Goal: Task Accomplishment & Management: Manage account settings

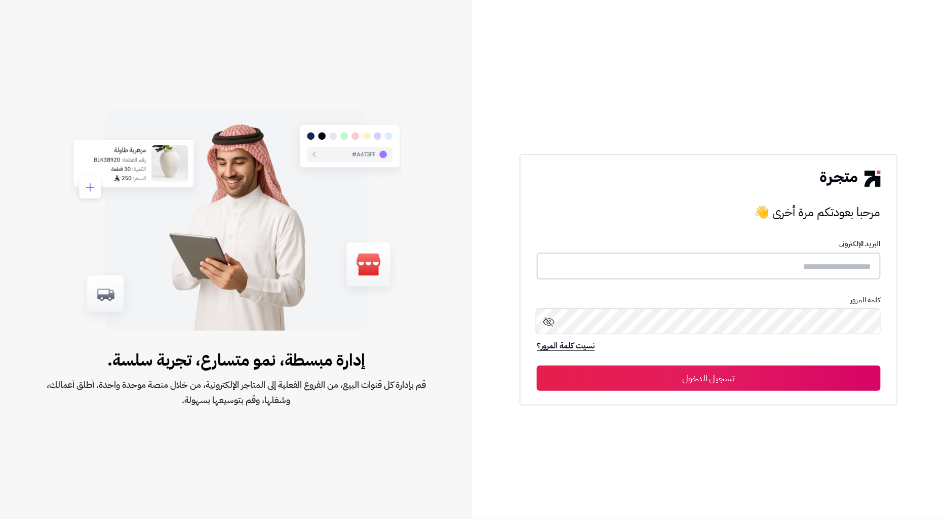
type input "**********"
click at [744, 378] on button "تسجيل الدخول" at bounding box center [708, 377] width 343 height 25
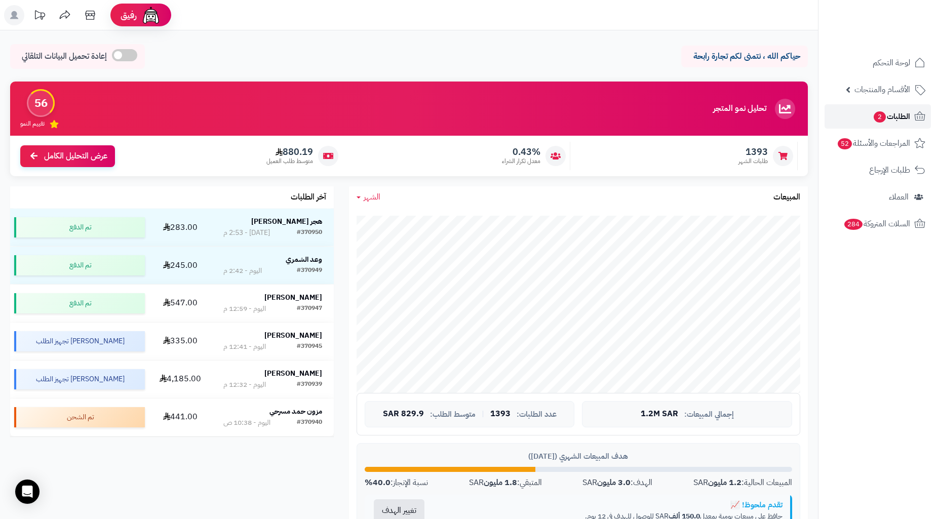
click at [884, 115] on span "2" at bounding box center [879, 117] width 13 height 12
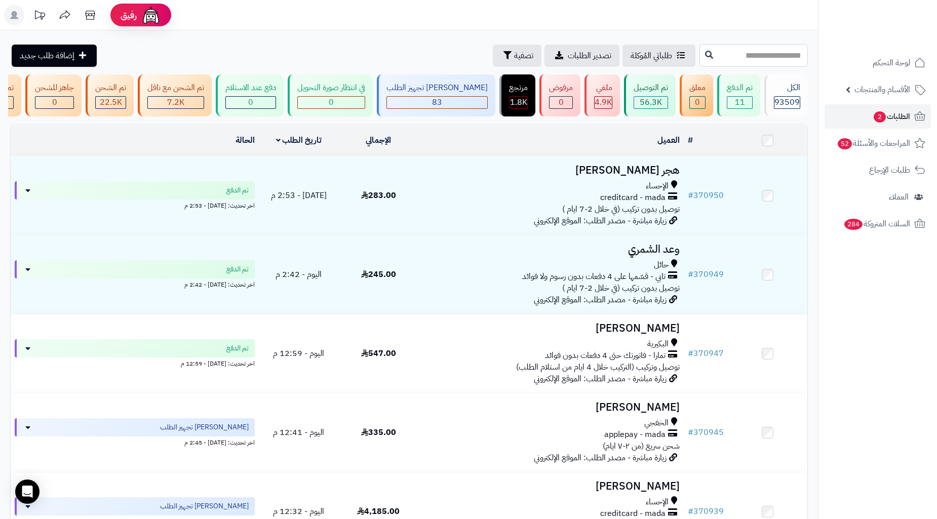
click at [755, 57] on input "text" at bounding box center [753, 55] width 108 height 23
paste input "******"
type input "******"
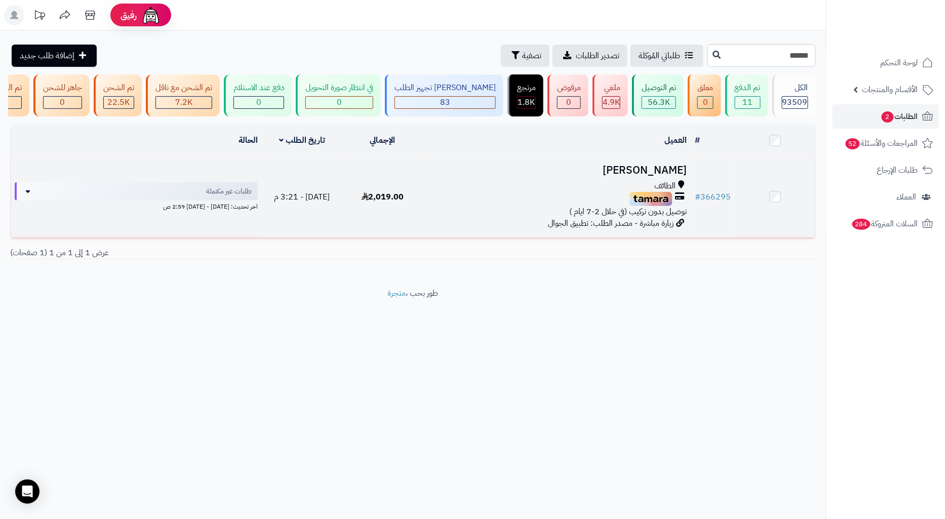
click at [627, 190] on div "الطائف" at bounding box center [557, 186] width 260 height 12
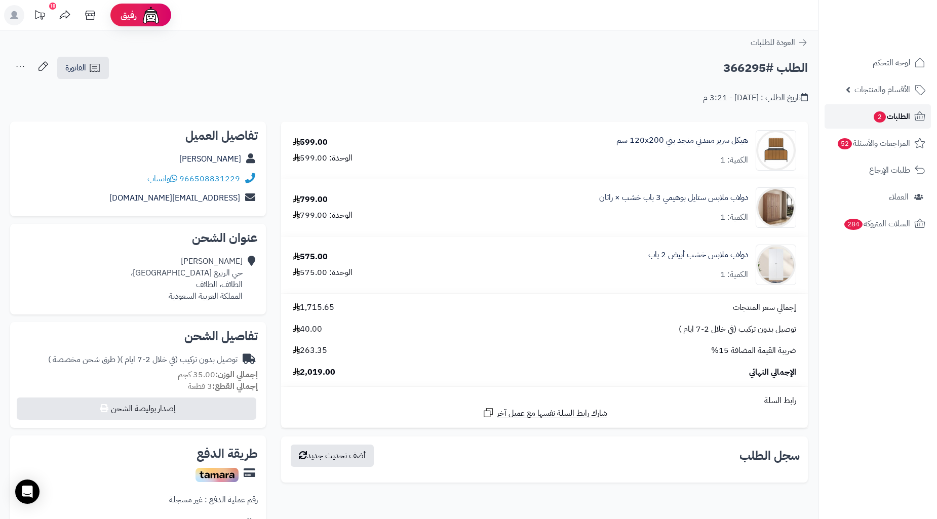
click at [875, 113] on span "2" at bounding box center [880, 116] width 12 height 11
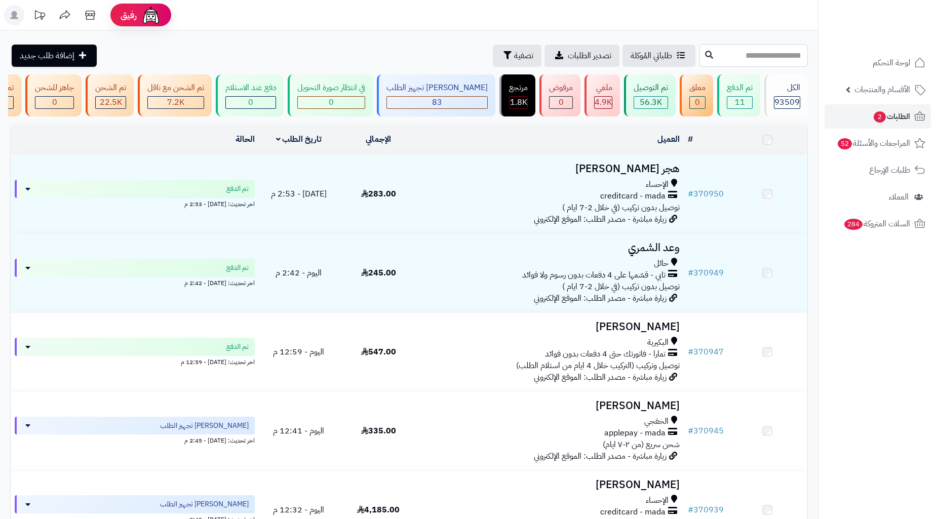
click at [747, 56] on input "text" at bounding box center [753, 55] width 108 height 23
type input "******"
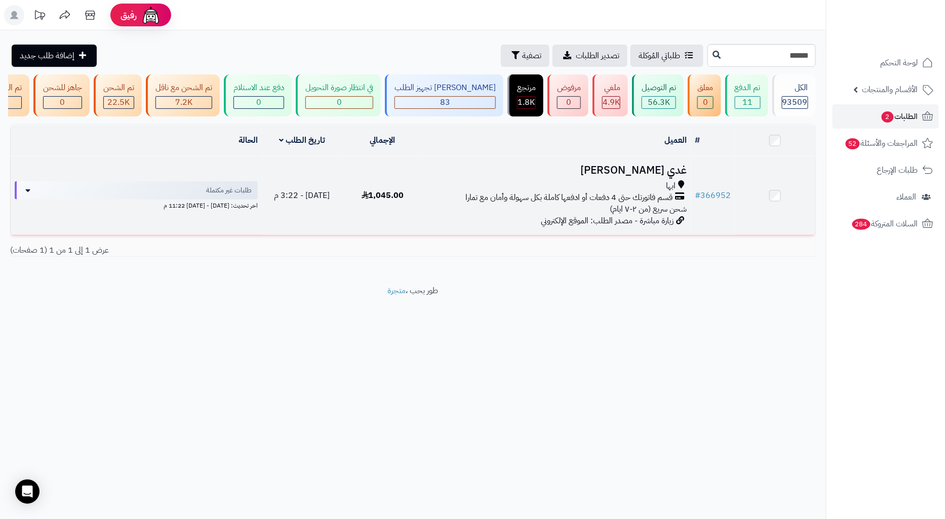
click at [485, 199] on span "قسم فاتورتك حتى 4 دفعات أو ادفعها كاملة بكل سهولة وأمان مع تمارا" at bounding box center [568, 198] width 207 height 12
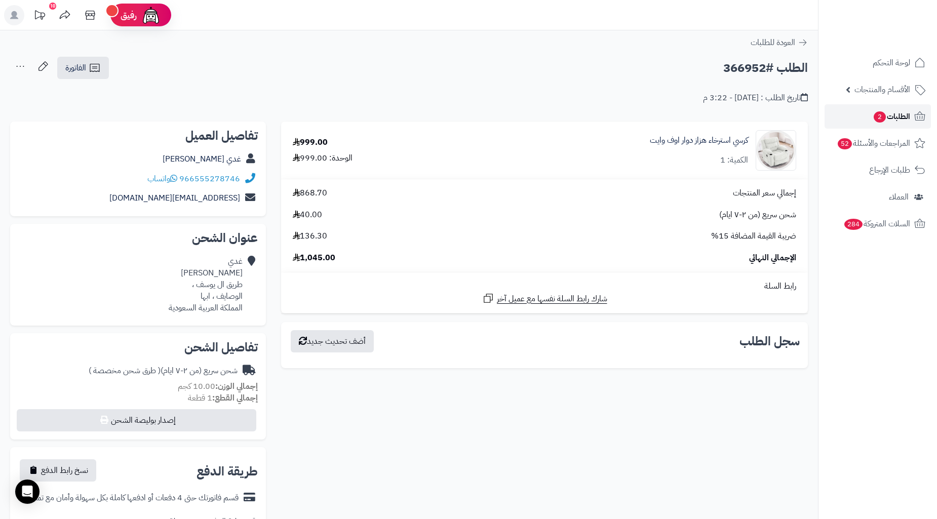
click at [864, 110] on link "الطلبات 2" at bounding box center [877, 116] width 106 height 24
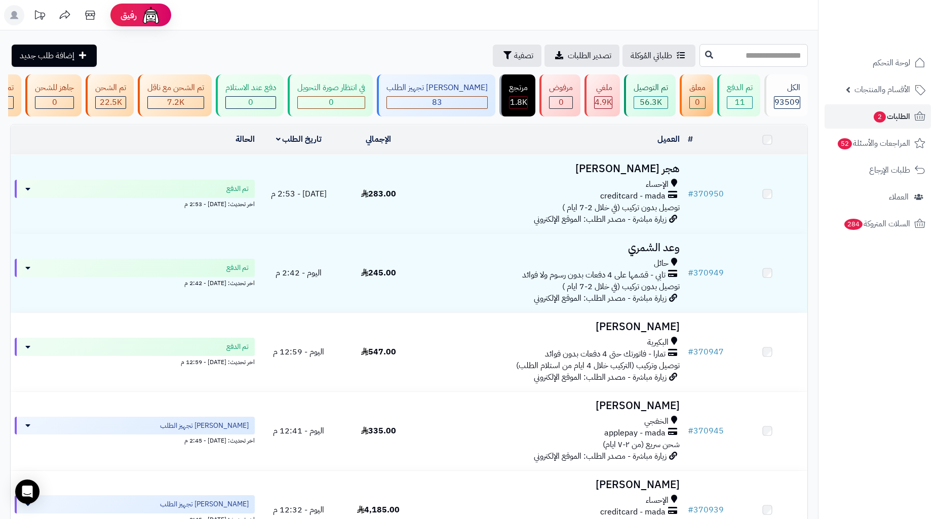
drag, startPoint x: 0, startPoint y: 0, endPoint x: 750, endPoint y: 61, distance: 752.5
click at [752, 60] on input "text" at bounding box center [753, 55] width 108 height 23
paste input "******"
type input "******"
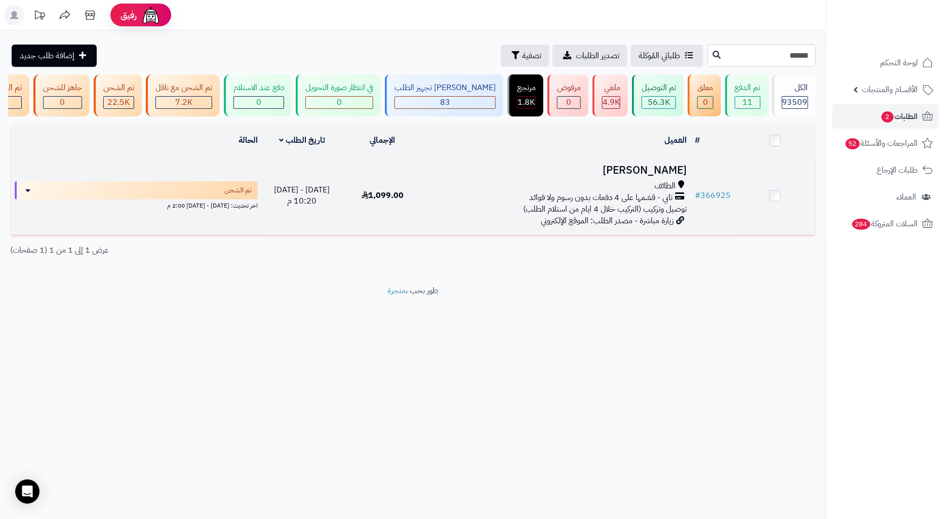
click at [545, 192] on div "الطائف" at bounding box center [557, 186] width 260 height 12
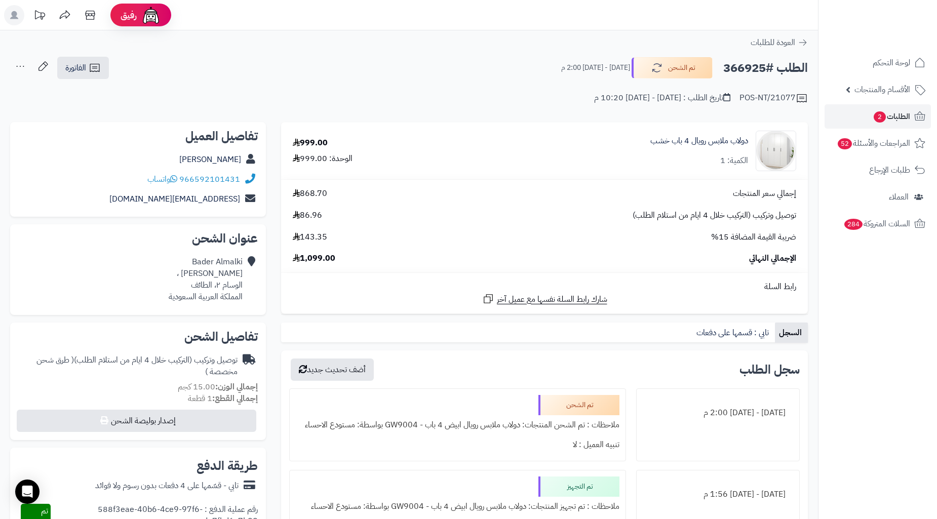
click at [751, 73] on h2 "الطلب #366925" at bounding box center [765, 68] width 85 height 21
copy h2 "366925"
click at [224, 282] on div "Bader Almalki عمر بن الخطاب ، الوسام ٢، الطائف المملكة العربية السعودية" at bounding box center [206, 279] width 74 height 46
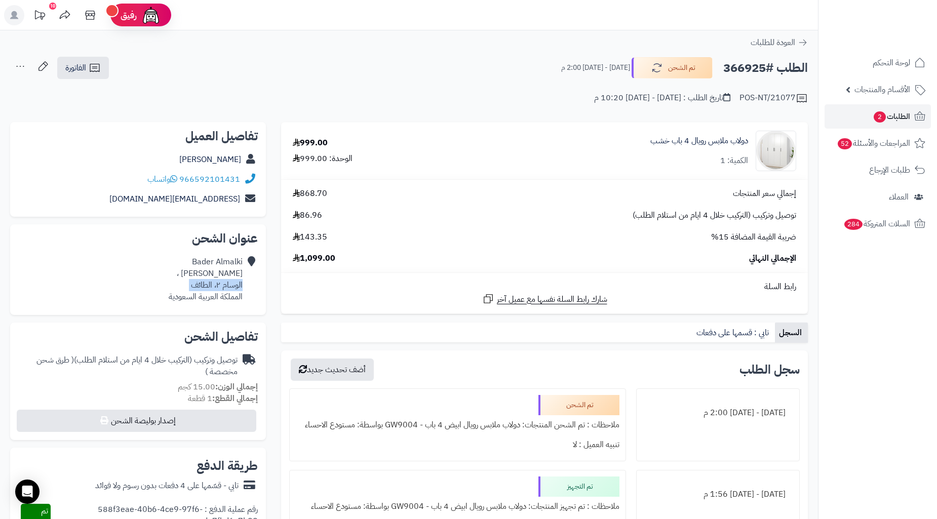
click at [224, 282] on div "Bader Almalki عمر بن الخطاب ، الوسام ٢، الطائف المملكة العربية السعودية" at bounding box center [206, 279] width 74 height 46
copy div "الوسام ٢، الطائف"
click at [105, 71] on link "الفاتورة" at bounding box center [83, 68] width 52 height 22
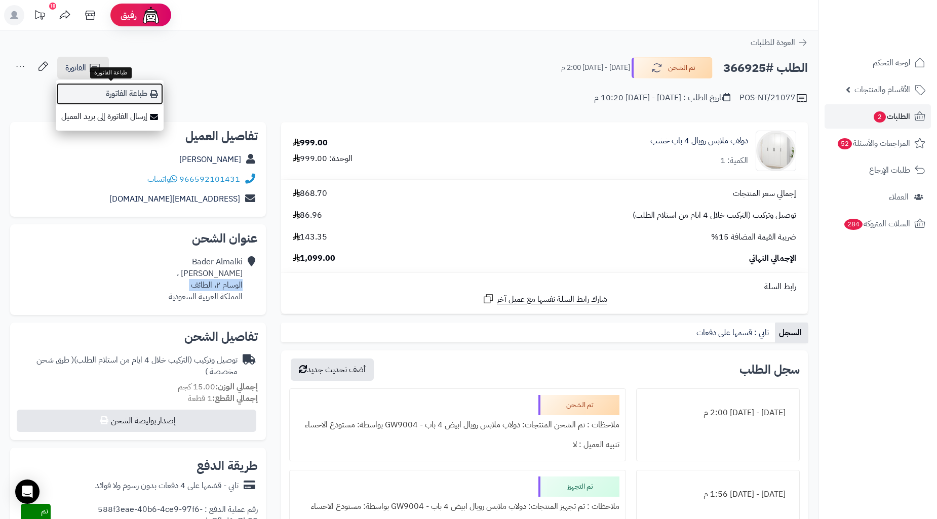
click at [124, 97] on link "طباعة الفاتورة" at bounding box center [110, 94] width 108 height 23
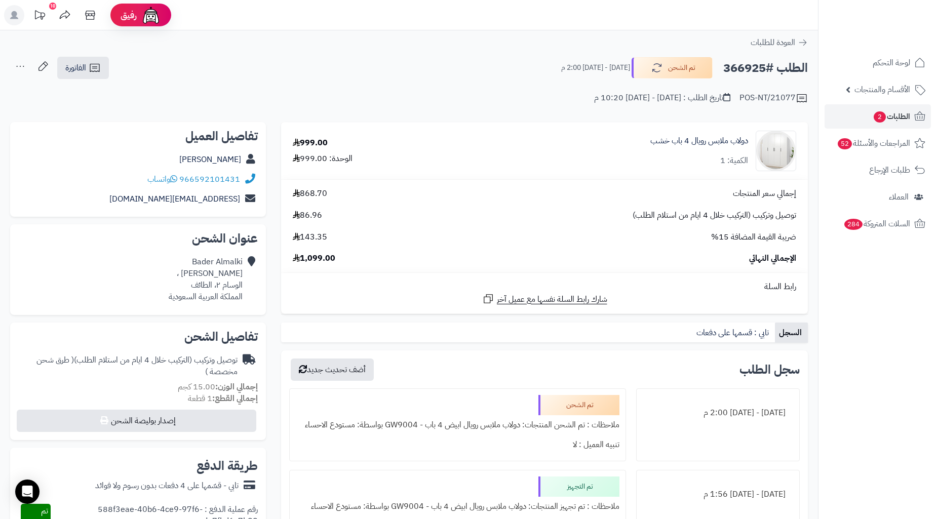
click at [733, 62] on h2 "الطلب #366925" at bounding box center [765, 68] width 85 height 21
copy h2 "366925"
click at [858, 113] on link "الطلبات 2" at bounding box center [877, 116] width 106 height 24
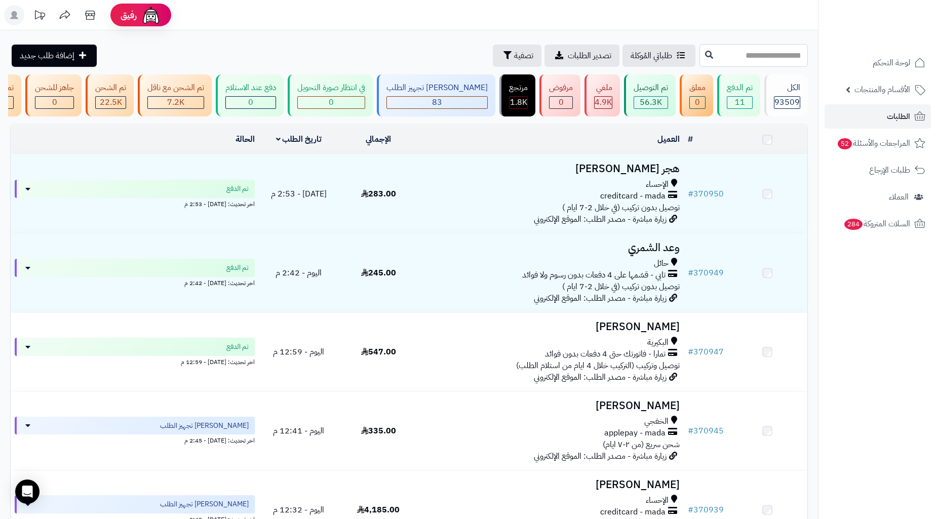
drag, startPoint x: 0, startPoint y: 0, endPoint x: 758, endPoint y: 103, distance: 765.1
click at [769, 59] on input "text" at bounding box center [753, 55] width 108 height 23
paste input "******"
type input "******"
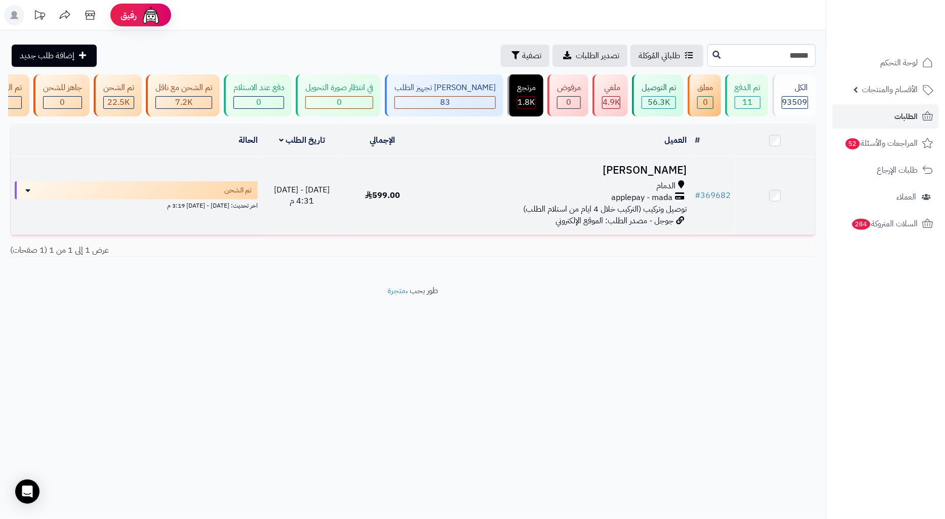
click at [578, 201] on div "applepay - mada" at bounding box center [557, 198] width 260 height 12
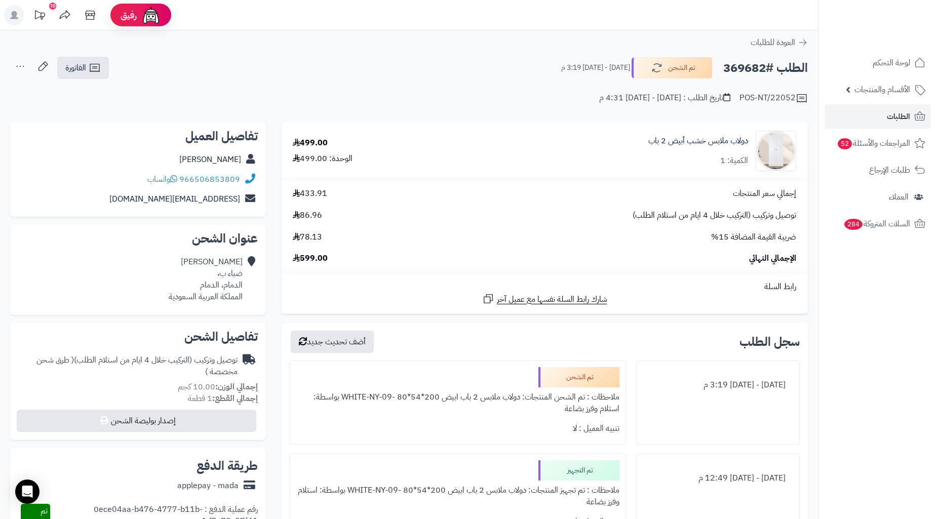
click at [752, 64] on h2 "الطلب #369682" at bounding box center [765, 68] width 85 height 21
copy h2 "369682"
click at [228, 288] on div "[PERSON_NAME] ب، الدمام، الدمام المملكة العربية السعودية" at bounding box center [206, 279] width 74 height 46
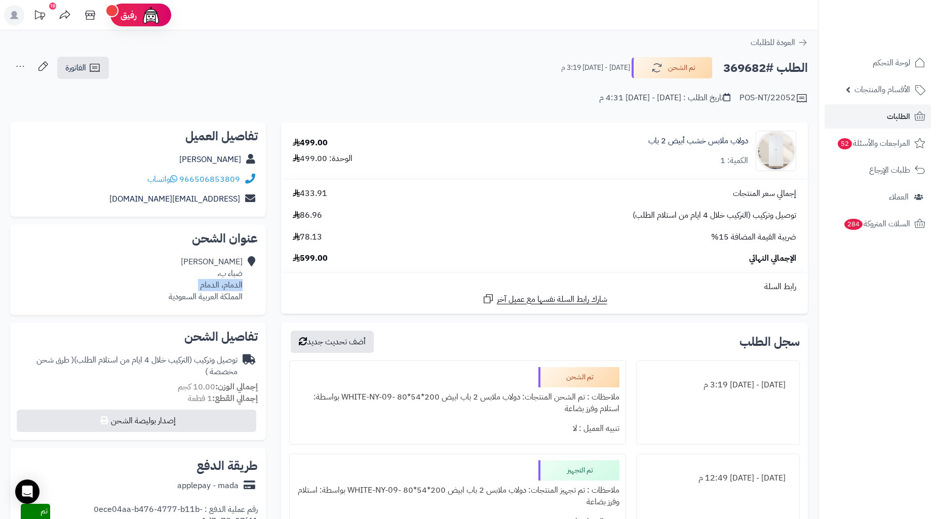
click at [228, 288] on div "سعود يحيى ضباء ب، الدمام، الدمام المملكة العربية السعودية" at bounding box center [206, 279] width 74 height 46
copy div "الدمام، الدمام"
click at [108, 62] on link "الفاتورة" at bounding box center [83, 68] width 52 height 22
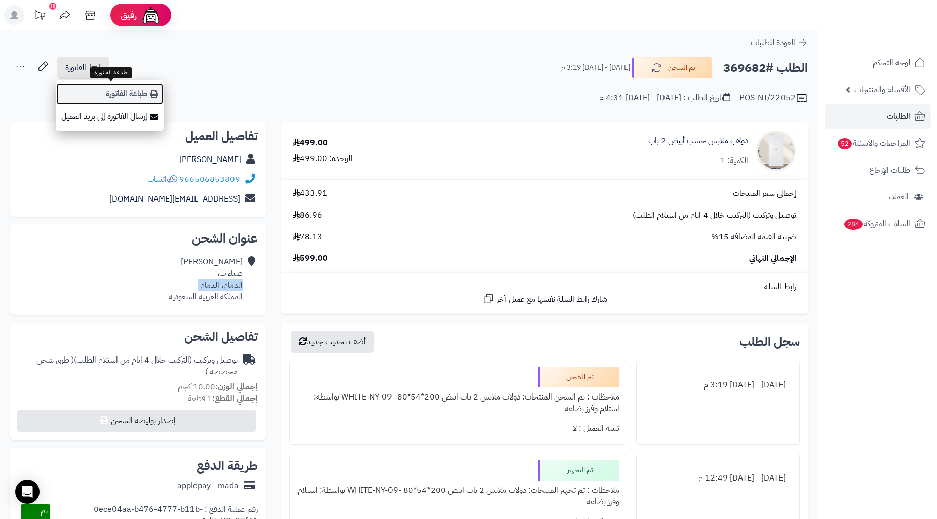
click at [130, 102] on link "طباعة الفاتورة" at bounding box center [110, 94] width 108 height 23
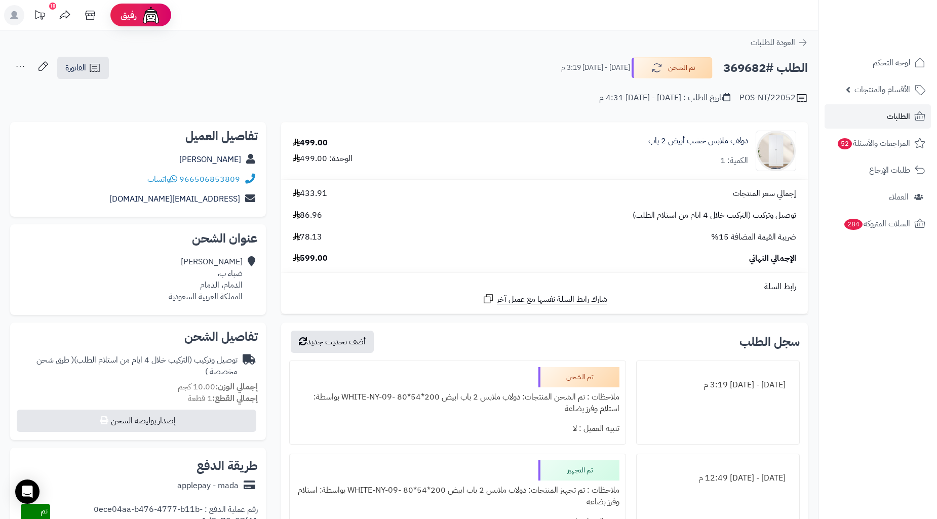
click at [759, 77] on h2 "الطلب #369682" at bounding box center [765, 68] width 85 height 21
click at [758, 68] on h2 "الطلب #369682" at bounding box center [765, 68] width 85 height 21
copy h2 "369682"
click at [884, 115] on link "الطلبات" at bounding box center [877, 116] width 106 height 24
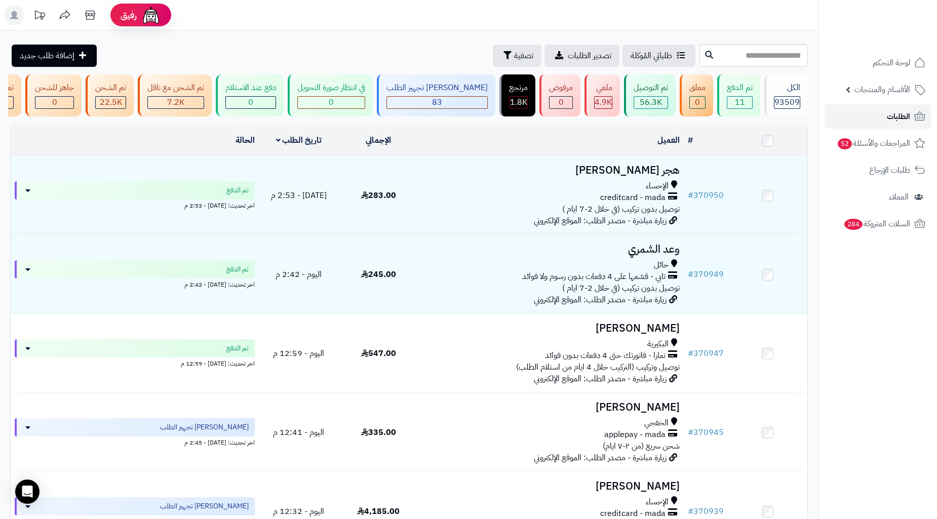
click at [880, 113] on link "الطلبات" at bounding box center [877, 116] width 106 height 24
click at [880, 180] on link "طلبات الإرجاع" at bounding box center [877, 170] width 106 height 24
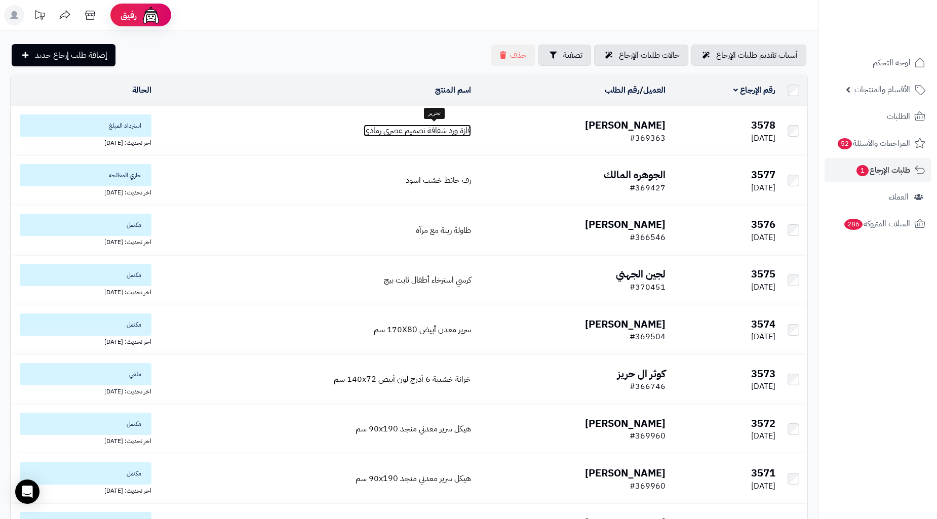
click at [386, 125] on span "فازة ورد شفافة تصميم عصري رمادي" at bounding box center [417, 131] width 107 height 12
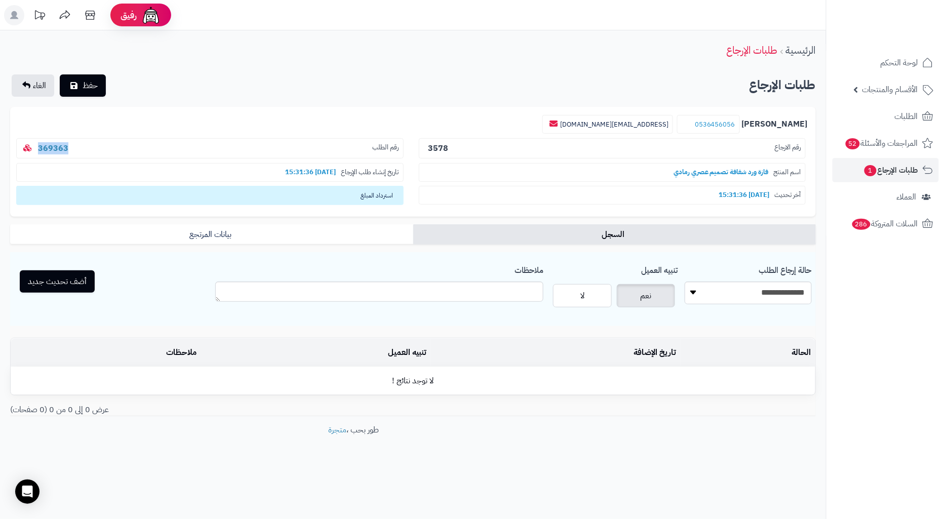
drag, startPoint x: 75, startPoint y: 152, endPoint x: 34, endPoint y: 150, distance: 41.0
click at [34, 157] on p "رقم الطلب 369363" at bounding box center [209, 148] width 387 height 21
copy link "369363"
drag, startPoint x: 751, startPoint y: 125, endPoint x: 715, endPoint y: 124, distance: 36.5
click at [715, 124] on small "0536456056" at bounding box center [708, 124] width 63 height 19
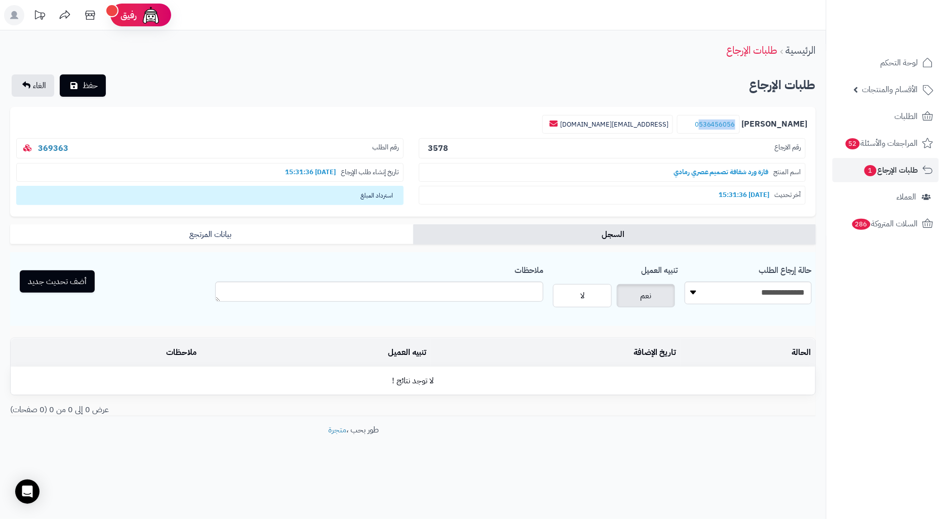
copy link "536456056"
drag, startPoint x: 133, startPoint y: 150, endPoint x: 27, endPoint y: 148, distance: 105.9
click at [27, 148] on p "رقم الطلب 369363" at bounding box center [209, 148] width 387 height 21
copy link "369363"
click at [725, 286] on select "**********" at bounding box center [748, 293] width 127 height 23
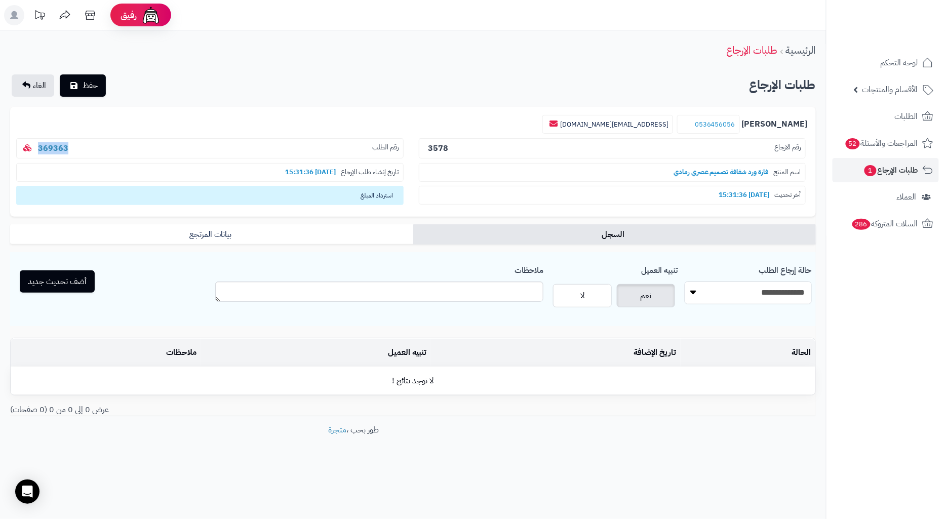
select select "*"
click at [685, 282] on select "**********" at bounding box center [748, 293] width 127 height 23
click at [123, 283] on div "أضف تحديث جديد" at bounding box center [111, 281] width 201 height 22
click at [59, 283] on button "أضف تحديث جديد" at bounding box center [57, 281] width 75 height 22
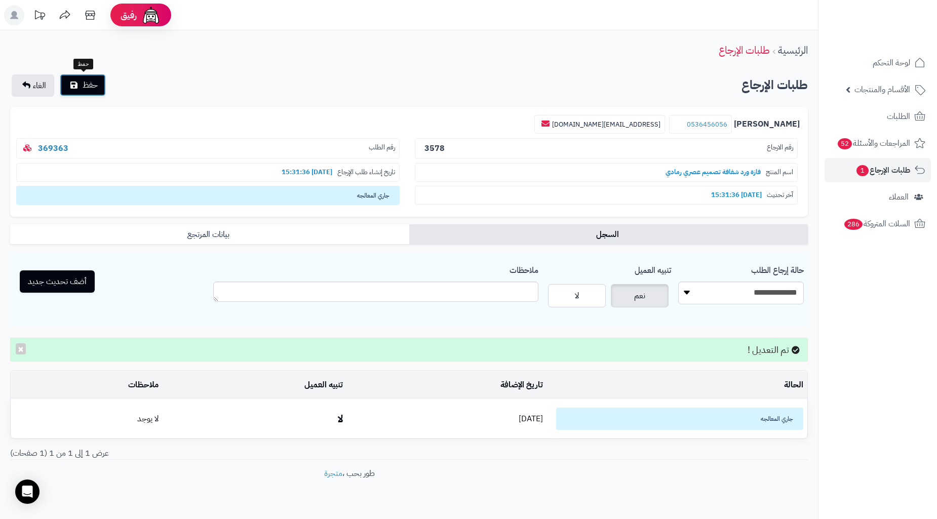
click at [101, 80] on button "حفظ" at bounding box center [83, 85] width 46 height 22
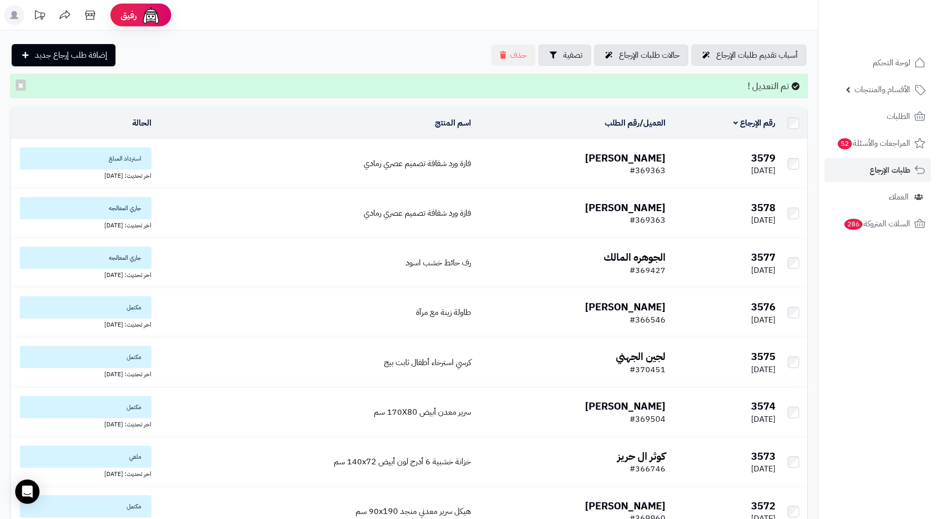
click at [670, 154] on td "3579 [DATE]" at bounding box center [725, 163] width 110 height 49
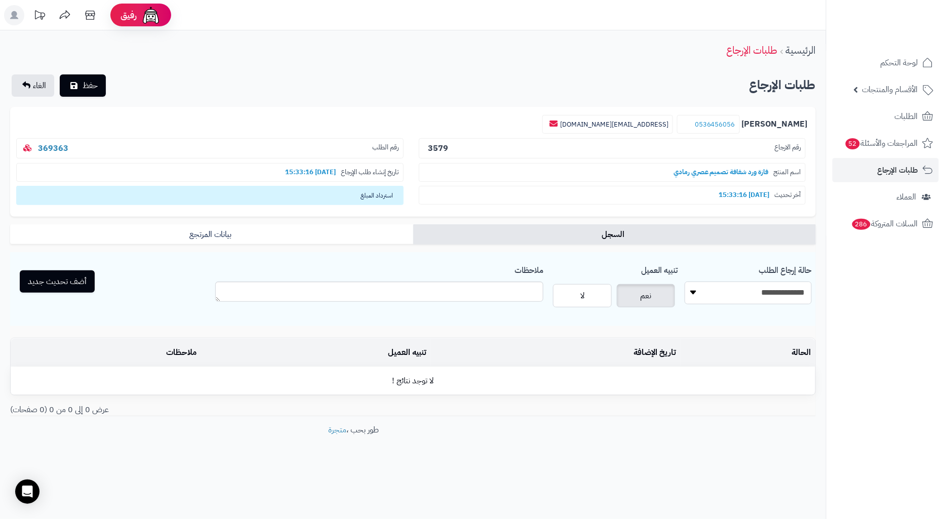
click at [733, 302] on select "**********" at bounding box center [748, 293] width 127 height 23
select select "*"
click at [685, 282] on select "**********" at bounding box center [748, 293] width 127 height 23
click at [79, 275] on button "أضف تحديث جديد" at bounding box center [57, 281] width 75 height 22
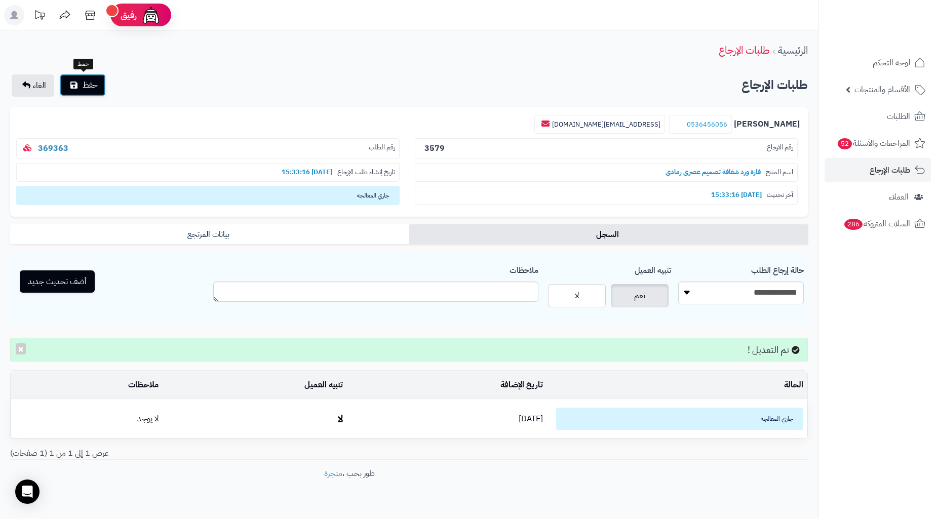
click at [87, 85] on span "حفظ" at bounding box center [90, 85] width 15 height 12
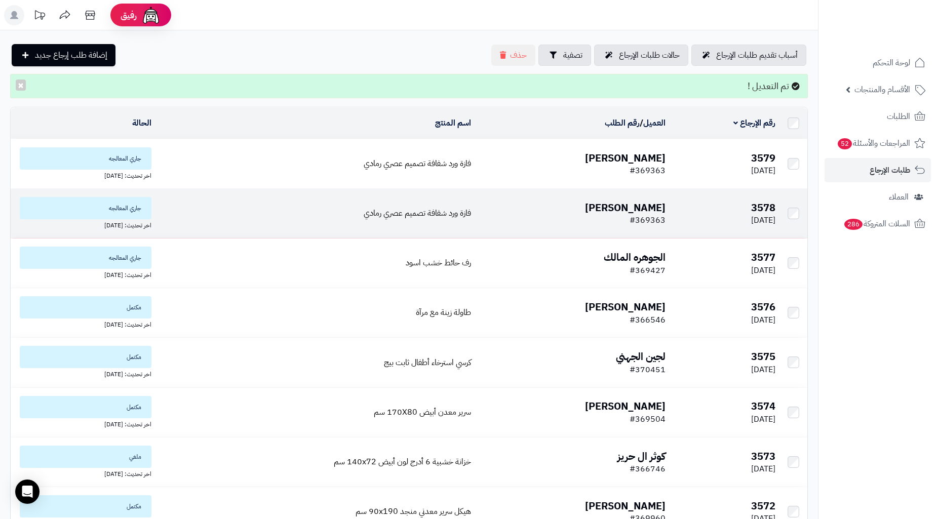
click at [341, 210] on td "فازة ورد شفافة تصميم عصري رمادي" at bounding box center [315, 213] width 320 height 49
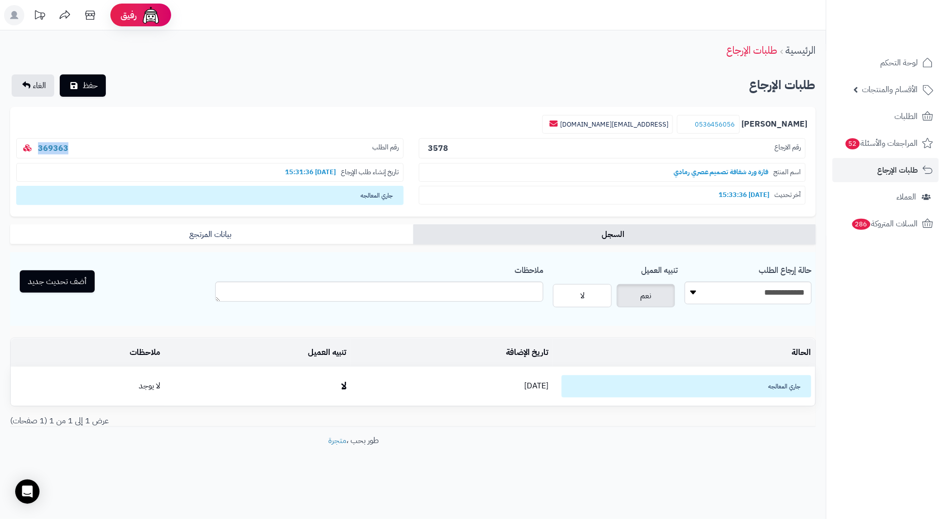
drag, startPoint x: 72, startPoint y: 149, endPoint x: 35, endPoint y: 140, distance: 38.1
click at [35, 140] on p "رقم الطلب 369363" at bounding box center [209, 148] width 387 height 21
copy link "369363"
click at [897, 114] on span "الطلبات" at bounding box center [906, 116] width 23 height 14
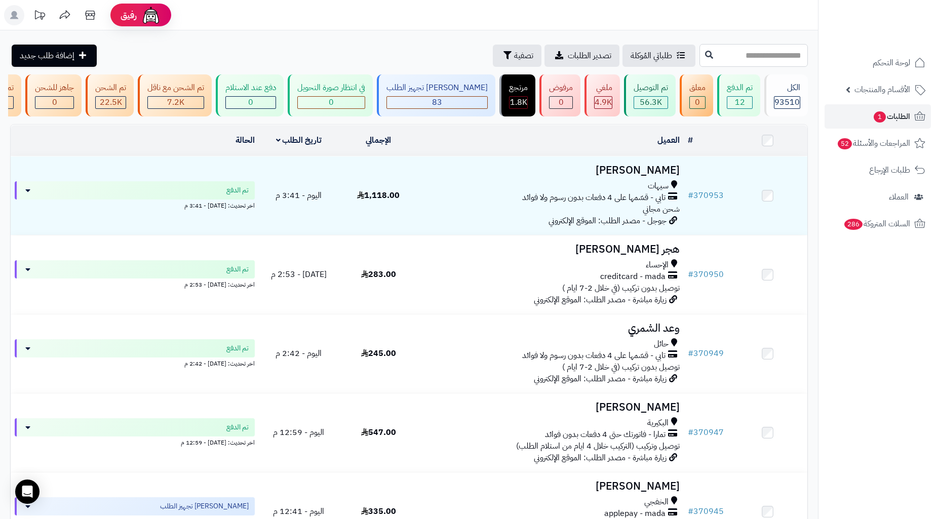
click at [743, 59] on input "text" at bounding box center [753, 55] width 108 height 23
paste input "******"
type input "******"
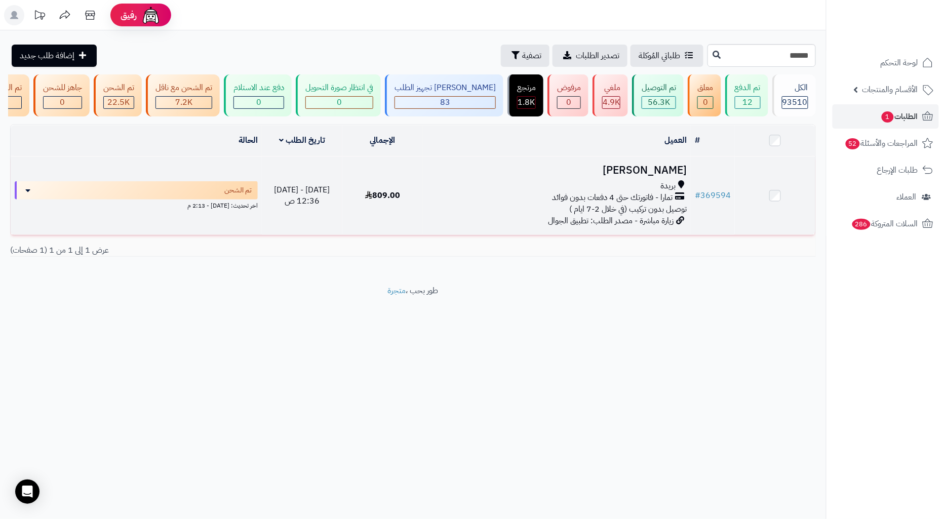
click at [632, 176] on h3 "[PERSON_NAME]" at bounding box center [557, 171] width 260 height 12
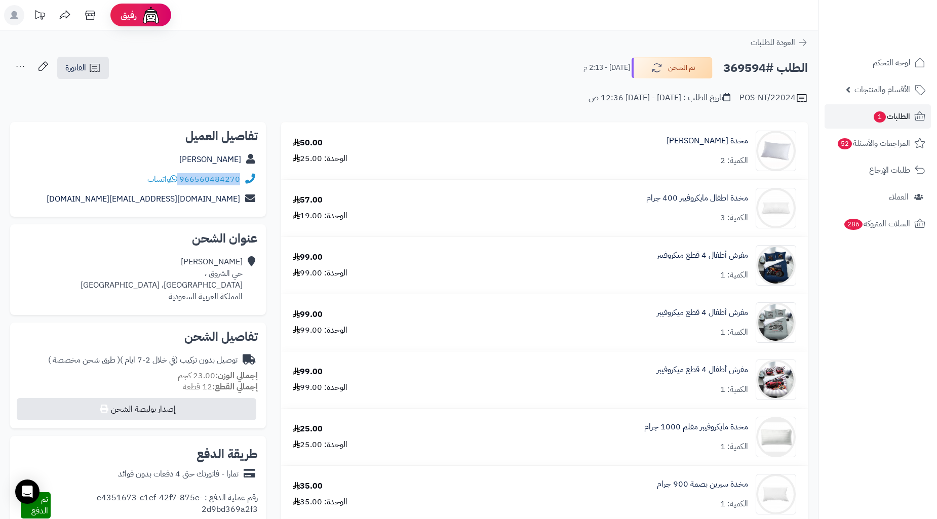
drag, startPoint x: 244, startPoint y: 179, endPoint x: 180, endPoint y: 186, distance: 64.7
click at [180, 186] on div "966560484270 واتساب" at bounding box center [138, 180] width 240 height 20
copy div "966560484270"
click at [755, 68] on h2 "الطلب #369594" at bounding box center [765, 68] width 85 height 21
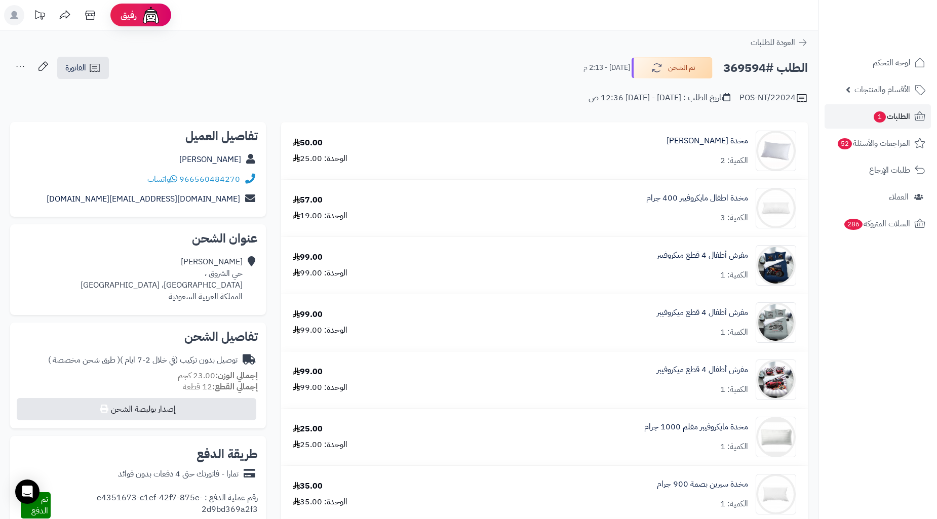
copy h2 "369594"
click at [849, 112] on link "الطلبات 1" at bounding box center [877, 116] width 106 height 24
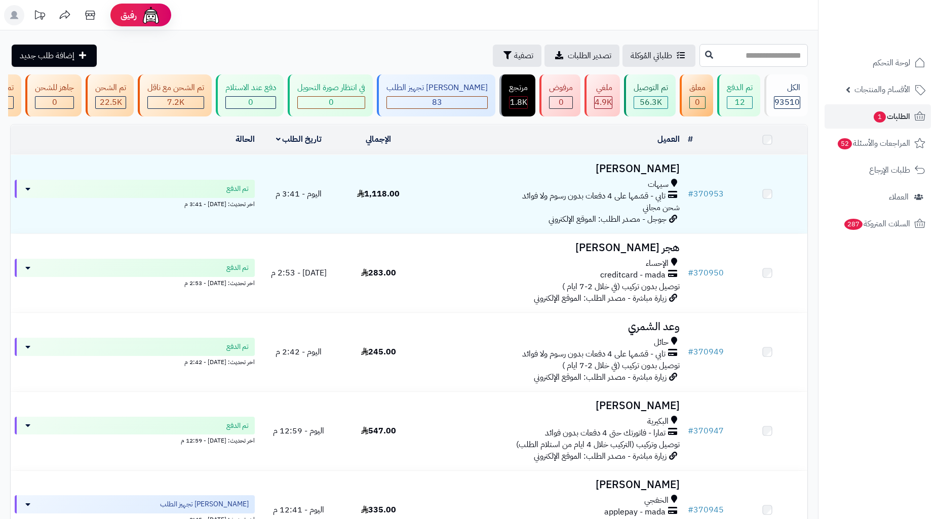
click at [769, 60] on input "text" at bounding box center [753, 55] width 108 height 23
paste input "******"
type input "******"
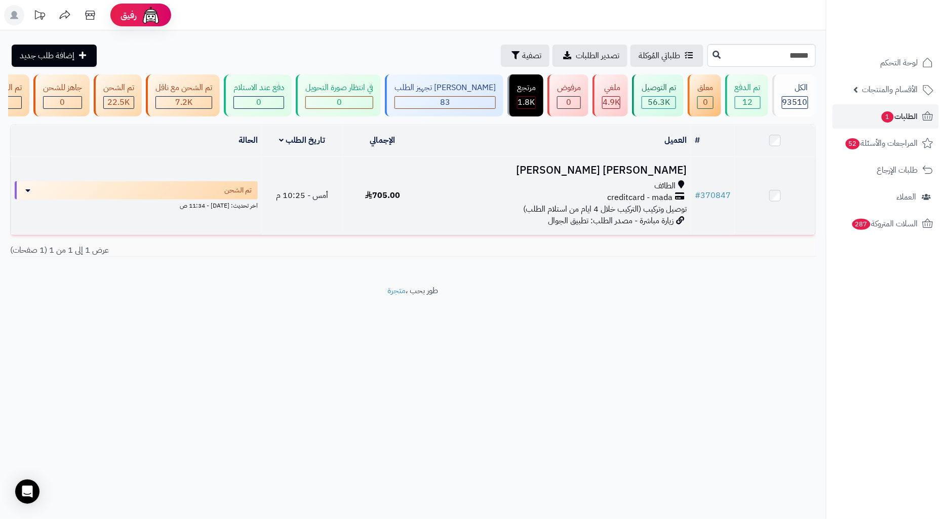
click at [595, 204] on div "creditcard - mada" at bounding box center [557, 198] width 260 height 12
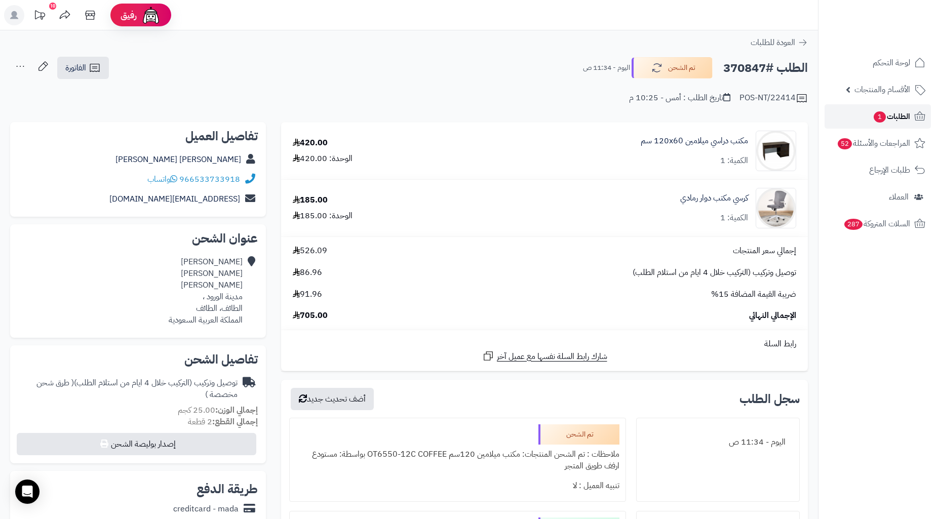
click at [910, 120] on link "الطلبات 1" at bounding box center [877, 116] width 106 height 24
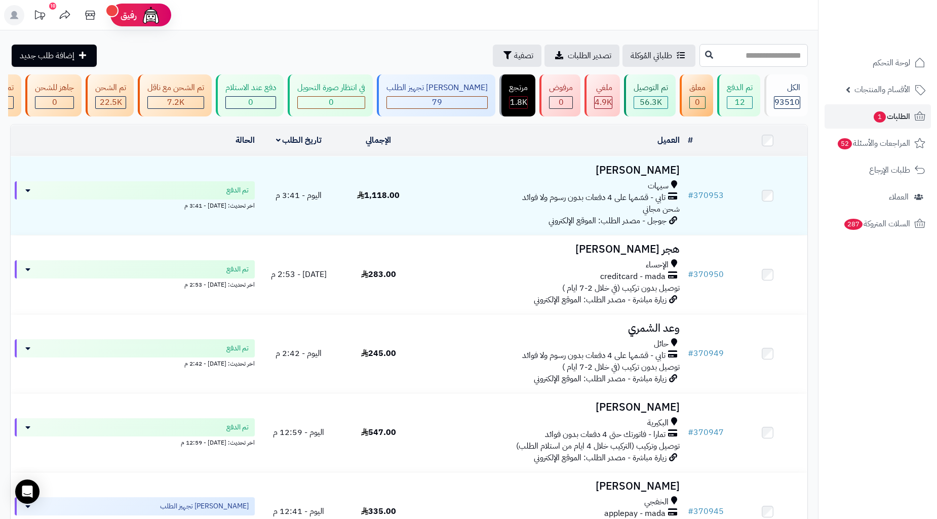
click at [763, 53] on input "text" at bounding box center [753, 55] width 108 height 23
paste input "******"
type input "******"
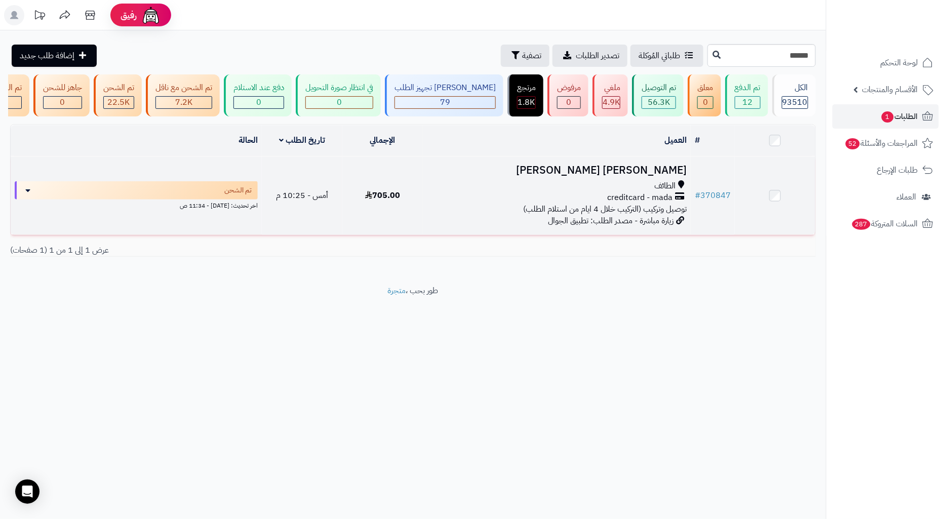
click at [622, 167] on td "عبد الرحمن خالد الزهراني الزهراني الطائف creditcard - mada توصيل وتركيب (التركي…" at bounding box center [557, 195] width 268 height 78
click at [444, 192] on div "الطائف" at bounding box center [557, 186] width 260 height 12
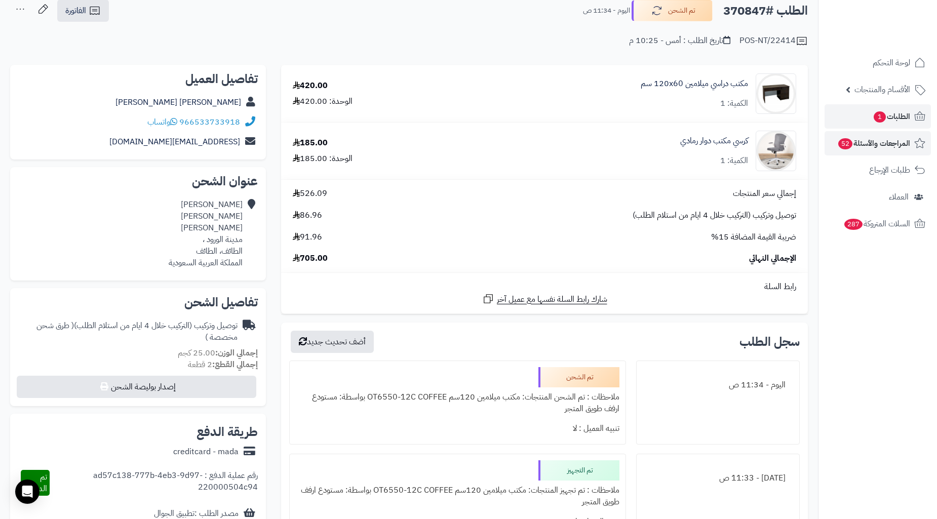
scroll to position [56, 0]
click at [891, 120] on span "الطلبات 1" at bounding box center [891, 116] width 37 height 14
